Goal: Understand process/instructions: Learn how to perform a task or action

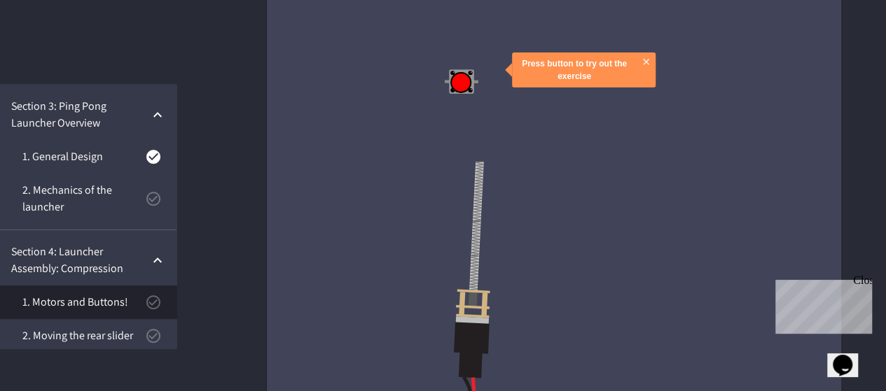
scroll to position [7633, 0]
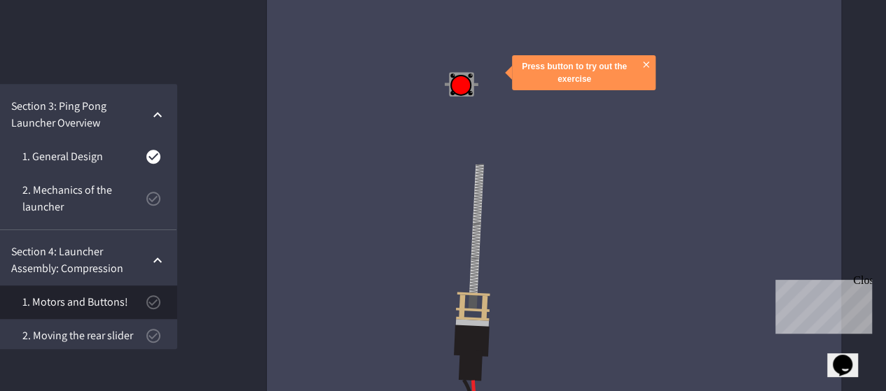
click at [462, 90] on button at bounding box center [460, 85] width 21 height 21
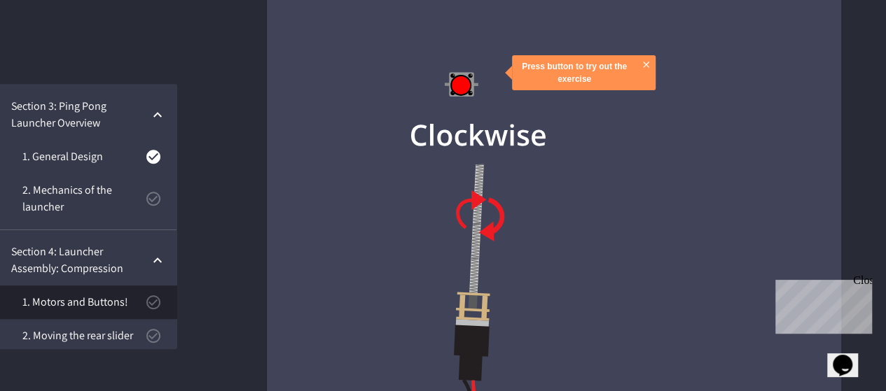
drag, startPoint x: 462, startPoint y: 90, endPoint x: 472, endPoint y: 230, distance: 140.4
click at [474, 233] on div "Press button to try out the exercise" at bounding box center [554, 205] width 462 height 371
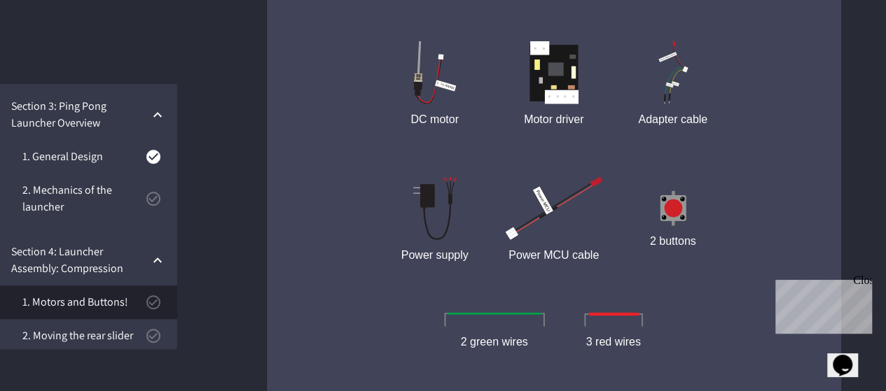
scroll to position [15007, 0]
